Goal: Book appointment/travel/reservation

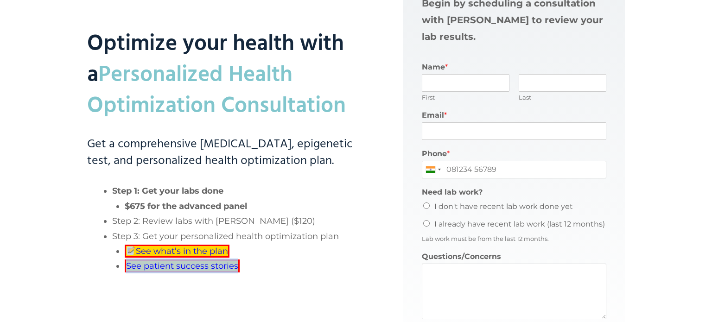
scroll to position [495, 0]
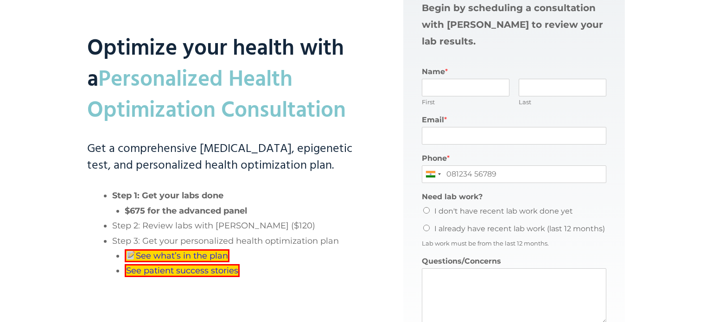
click at [313, 23] on h2 "Optimize your health with a Personalized Health Optimization Consultation" at bounding box center [226, 43] width 279 height 168
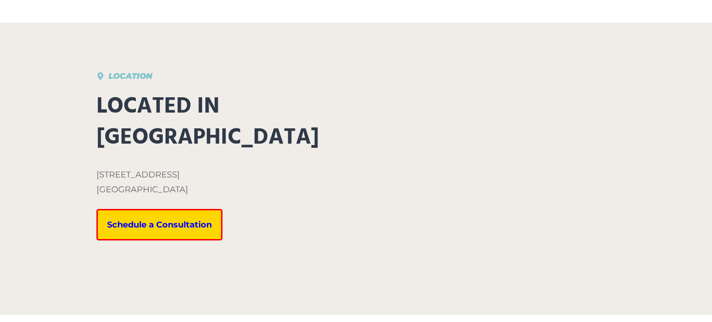
scroll to position [2907, 0]
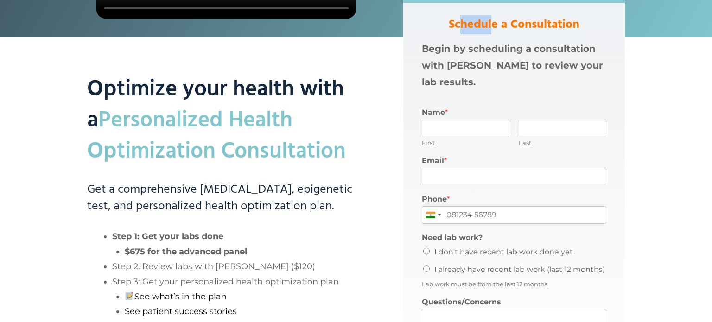
drag, startPoint x: 477, startPoint y: 32, endPoint x: 495, endPoint y: 31, distance: 17.2
click at [495, 31] on strong "Schedule a Consultation" at bounding box center [514, 24] width 131 height 19
drag, startPoint x: 448, startPoint y: 26, endPoint x: 584, endPoint y: 23, distance: 136.8
click at [584, 23] on h3 "Schedule a Consultation" at bounding box center [514, 25] width 184 height 17
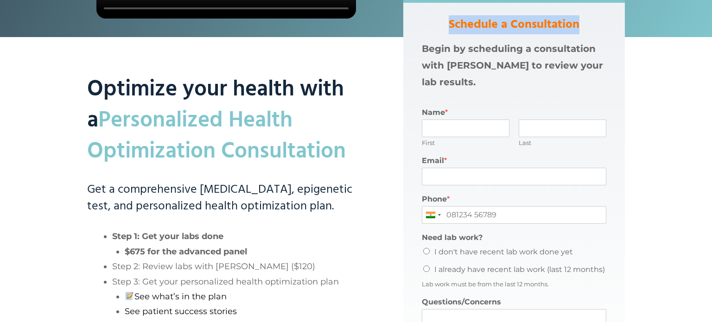
copy strong "Schedule a Consultation"
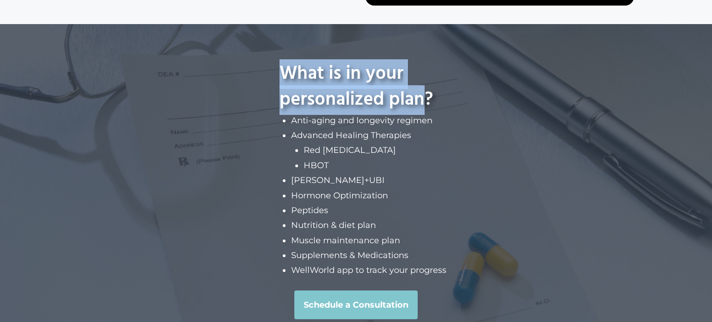
drag, startPoint x: 280, startPoint y: 45, endPoint x: 424, endPoint y: 69, distance: 145.6
click at [424, 69] on h2 "What is in your personalized plan?" at bounding box center [355, 87] width 153 height 52
copy h2 "What is in your personalized plan"
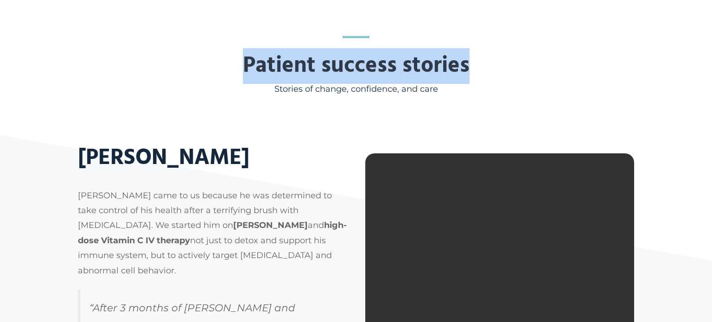
drag, startPoint x: 247, startPoint y: 62, endPoint x: 465, endPoint y: 53, distance: 218.0
click at [465, 53] on span "Patient success stories" at bounding box center [356, 66] width 556 height 31
copy strong "Patient success stories"
